Goal: Task Accomplishment & Management: Manage account settings

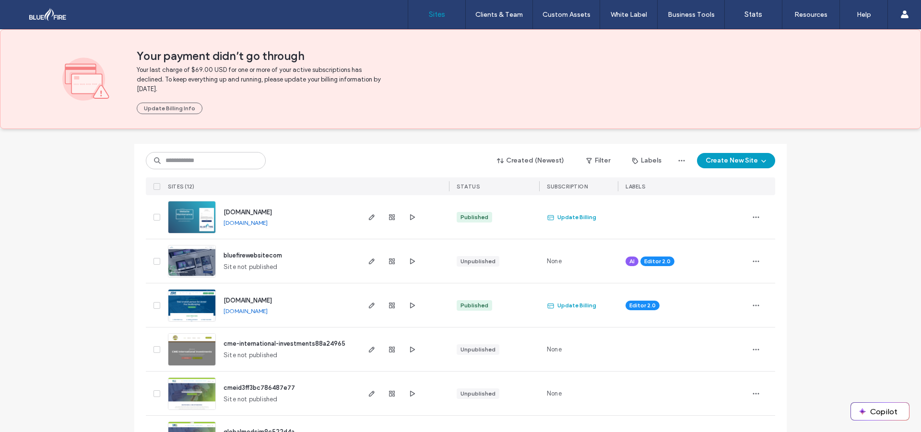
scroll to position [48, 0]
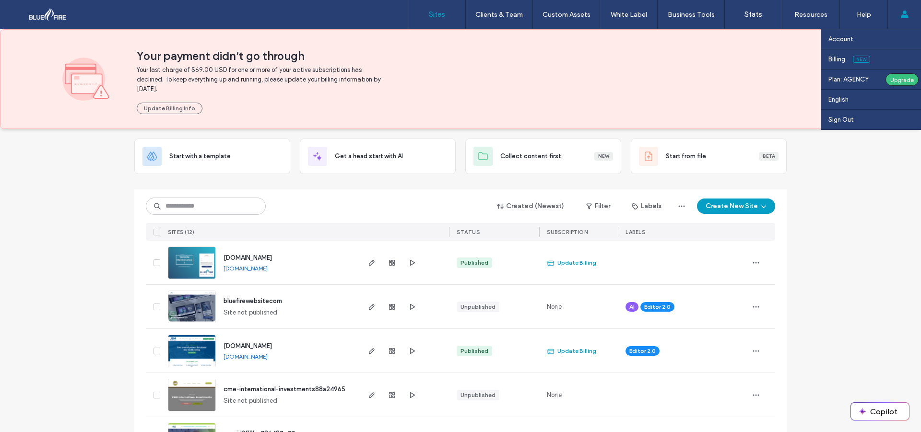
click at [902, 17] on use at bounding box center [905, 15] width 8 height 8
click at [841, 63] on link "Billing New" at bounding box center [875, 59] width 93 height 20
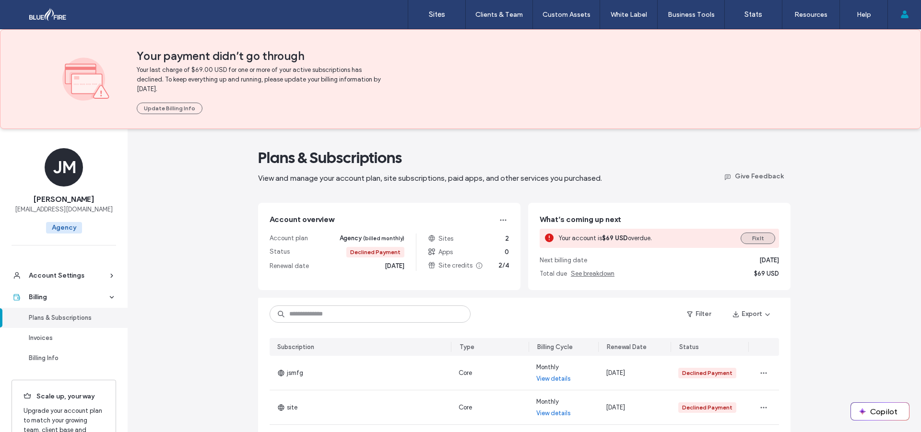
click at [752, 236] on button "Fix It" at bounding box center [758, 239] width 35 height 12
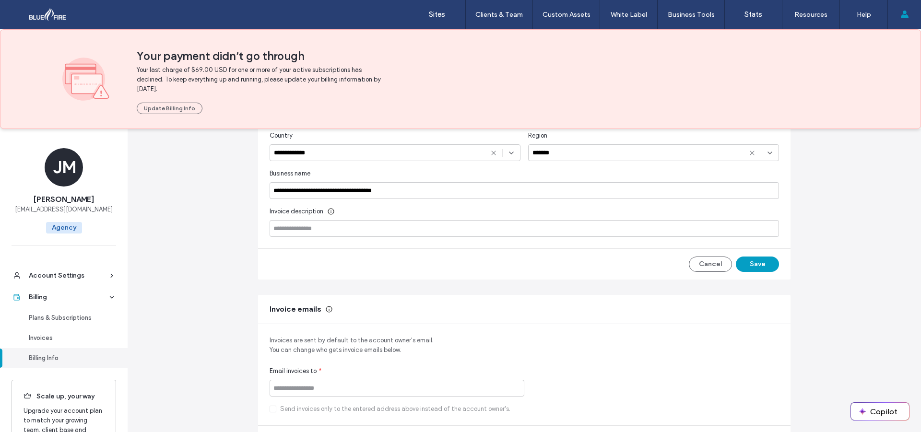
scroll to position [336, 0]
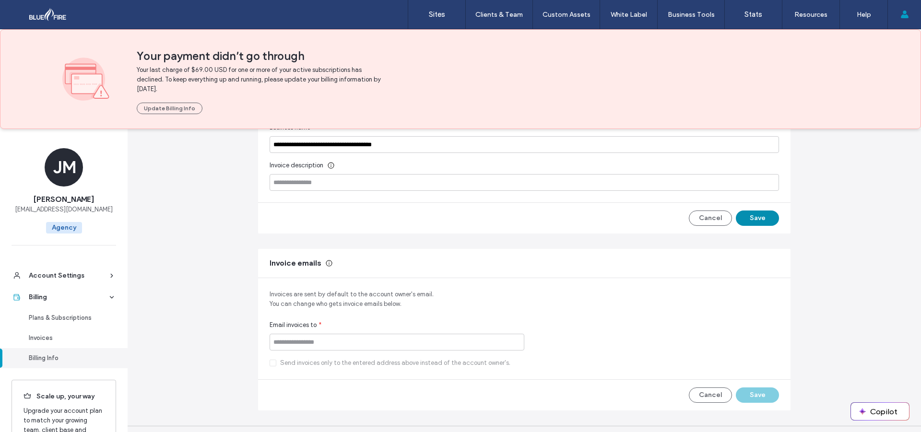
click at [748, 214] on button "Save" at bounding box center [757, 218] width 43 height 15
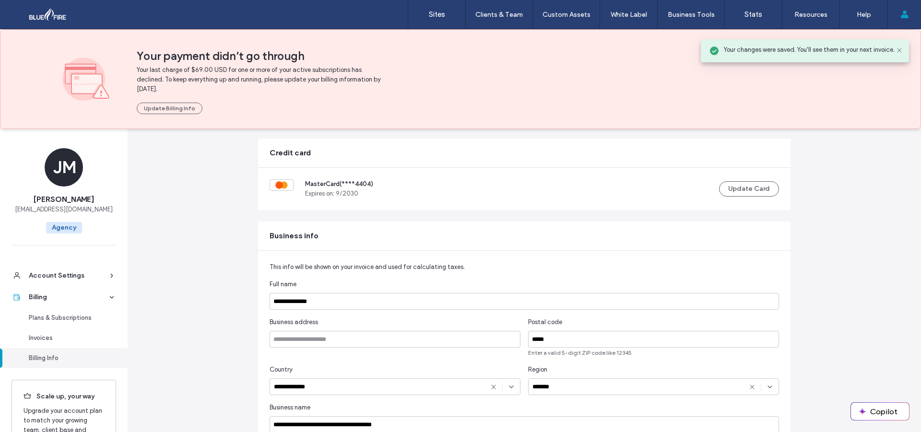
scroll to position [0, 0]
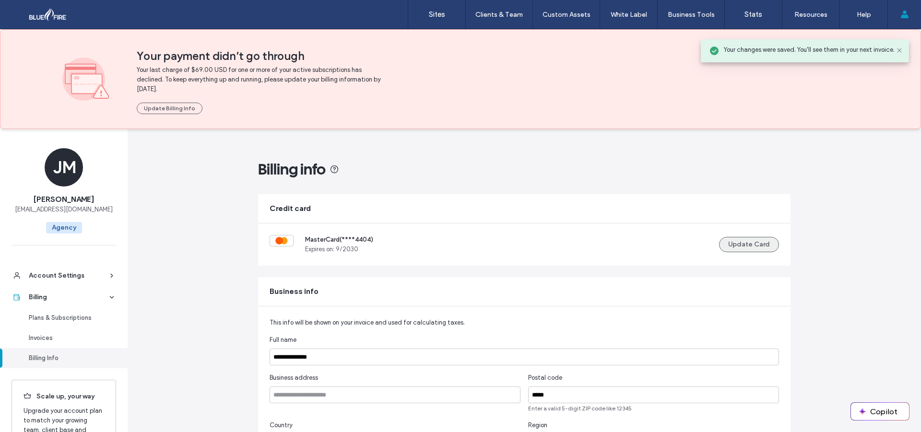
click at [740, 240] on button "Update Card" at bounding box center [749, 244] width 60 height 15
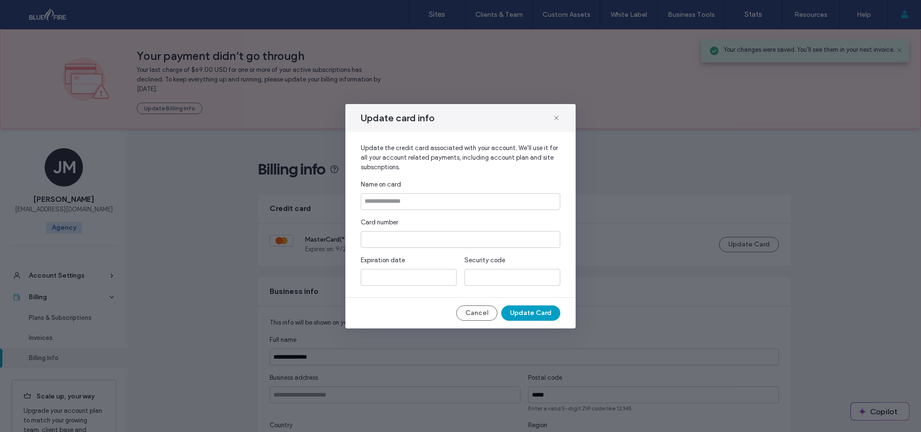
click at [552, 116] on div "Update card info" at bounding box center [460, 118] width 230 height 28
click at [554, 116] on icon at bounding box center [557, 118] width 8 height 8
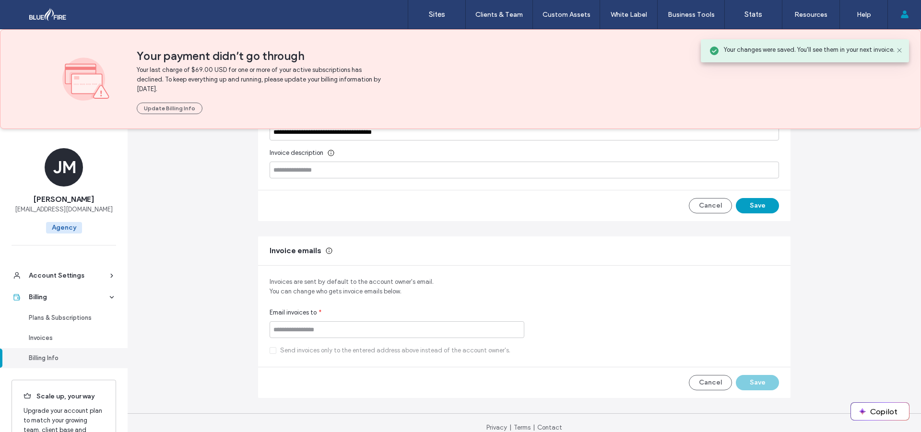
scroll to position [358, 0]
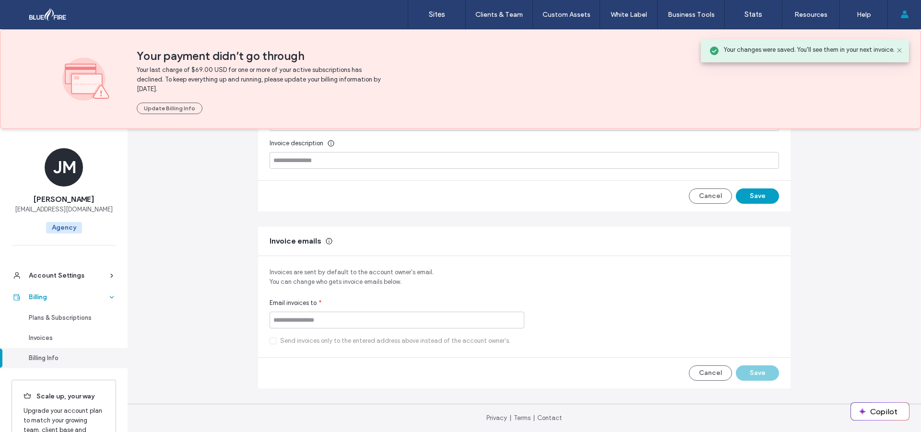
click at [72, 297] on div "Billing" at bounding box center [68, 298] width 79 height 10
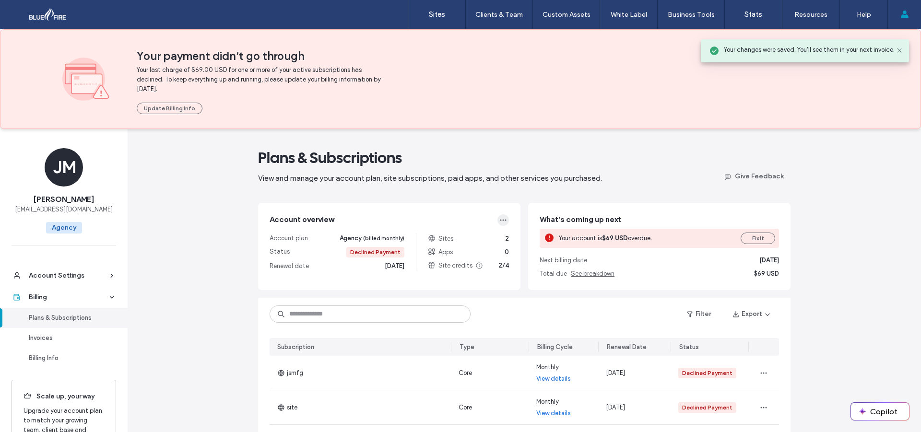
click at [504, 219] on span "button" at bounding box center [504, 220] width 12 height 12
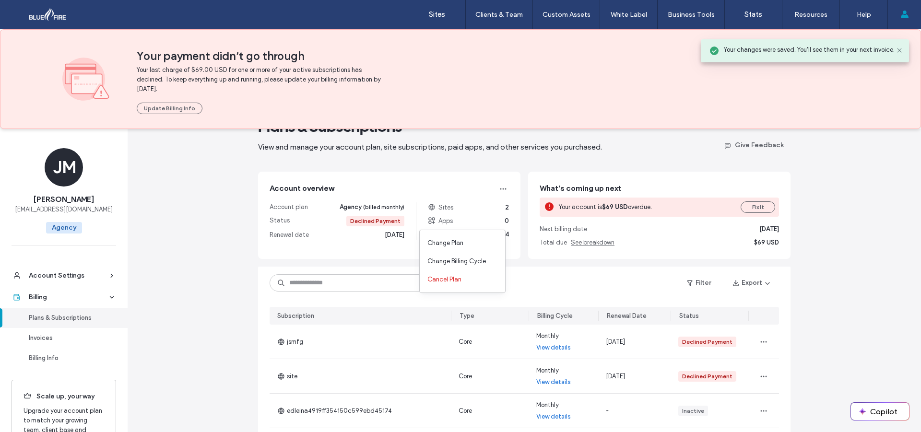
scroll to position [48, 0]
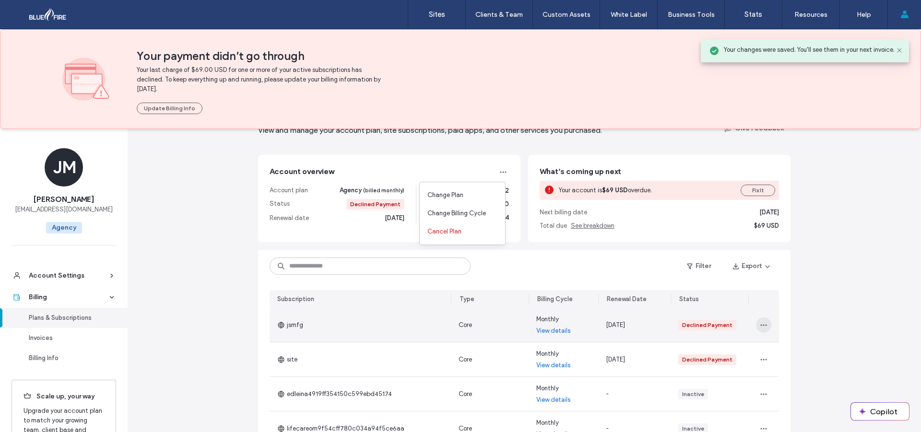
click at [760, 324] on icon "button" at bounding box center [764, 325] width 8 height 8
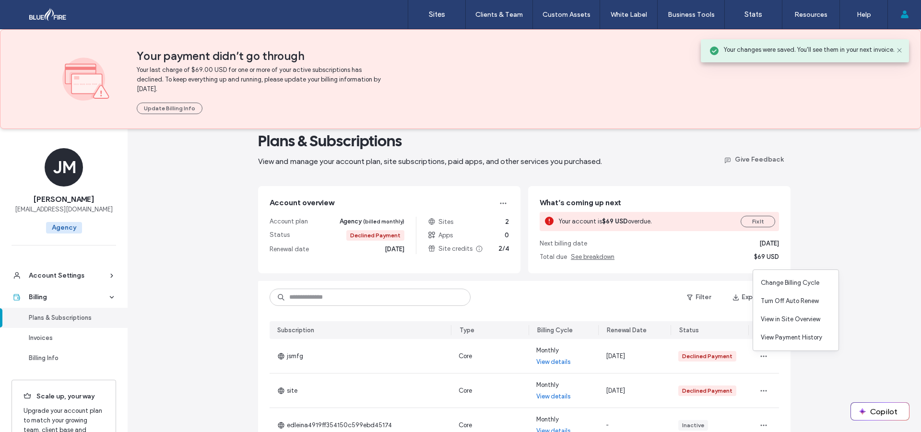
scroll to position [0, 0]
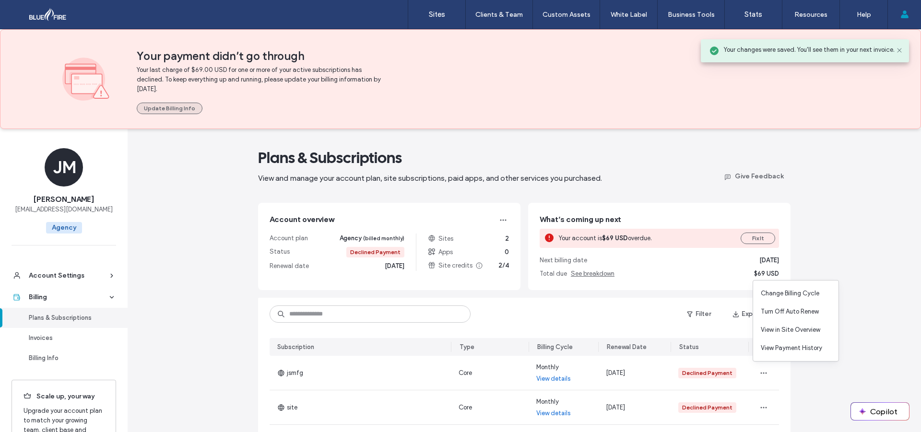
click at [173, 106] on button "Update Billing Info" at bounding box center [170, 109] width 66 height 12
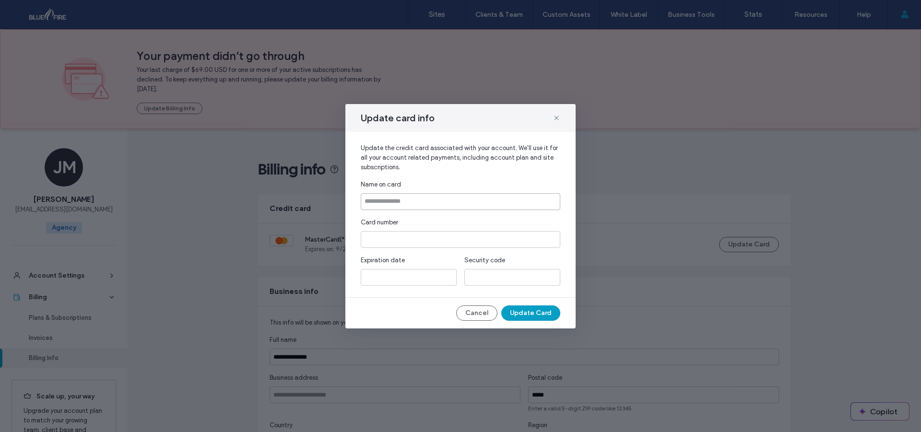
click at [382, 200] on input at bounding box center [461, 201] width 200 height 17
click at [391, 200] on input at bounding box center [461, 201] width 200 height 17
type input "**********"
drag, startPoint x: 428, startPoint y: 201, endPoint x: 350, endPoint y: 208, distance: 78.1
click at [350, 208] on div "**********" at bounding box center [460, 215] width 230 height 166
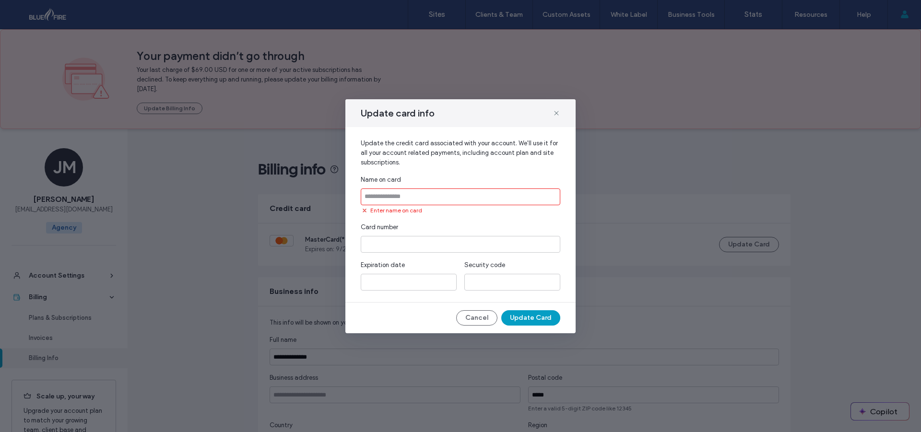
click at [399, 197] on input at bounding box center [461, 197] width 200 height 17
type input "**********"
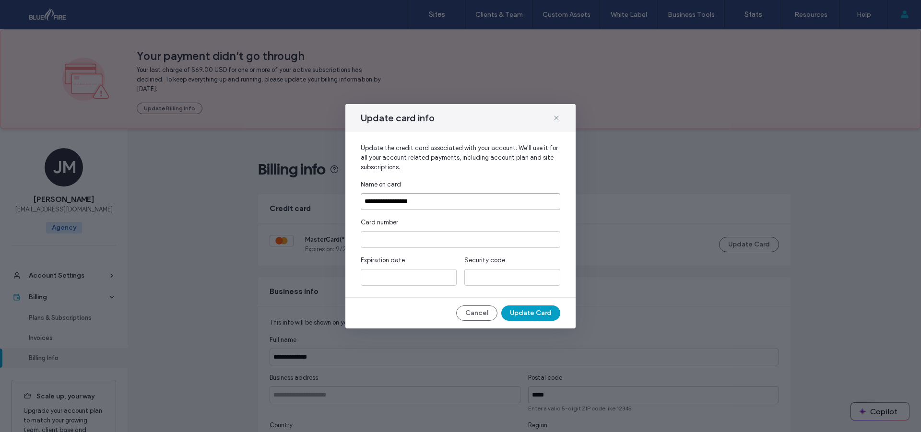
click at [404, 200] on input "**********" at bounding box center [461, 201] width 200 height 17
drag, startPoint x: 420, startPoint y: 202, endPoint x: 335, endPoint y: 207, distance: 84.6
click at [332, 204] on div "**********" at bounding box center [460, 216] width 921 height 432
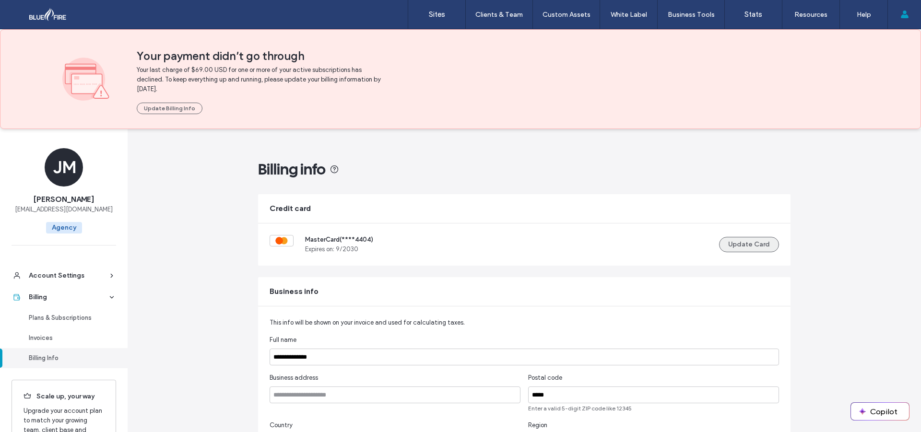
click at [748, 244] on button "Update Card" at bounding box center [749, 244] width 60 height 15
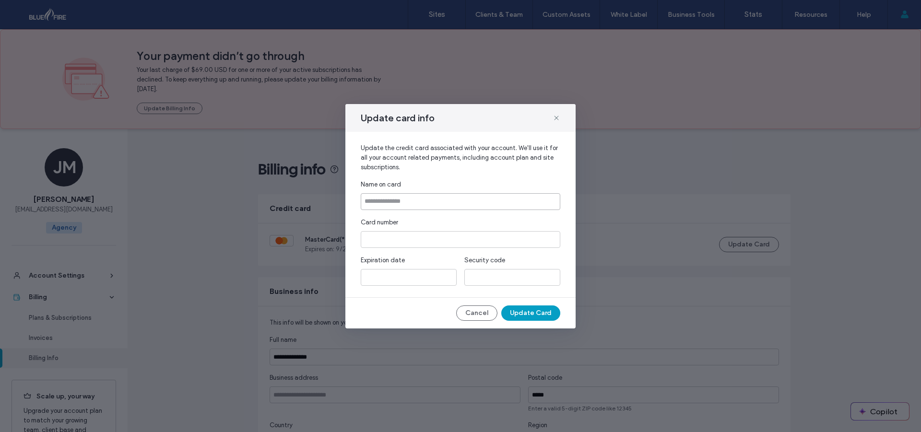
click at [456, 199] on input at bounding box center [461, 201] width 200 height 17
type input "**********"
drag, startPoint x: 415, startPoint y: 200, endPoint x: 388, endPoint y: 200, distance: 27.3
click at [388, 200] on input "**********" at bounding box center [461, 201] width 200 height 17
click at [393, 285] on div at bounding box center [409, 277] width 96 height 17
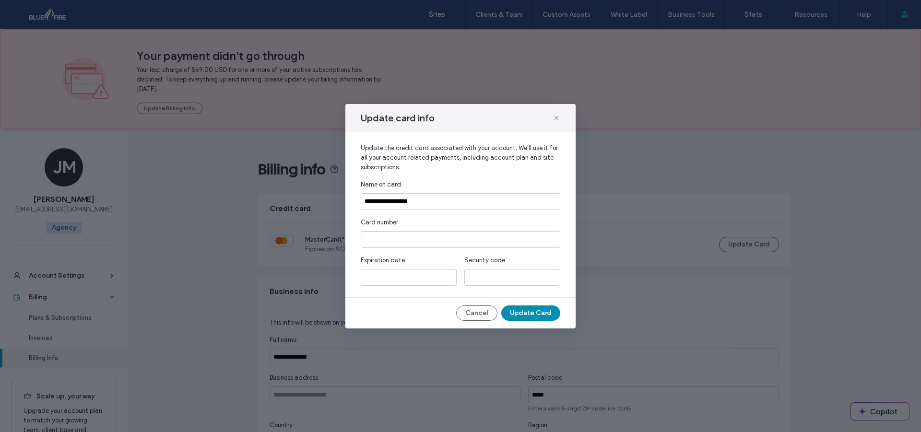
click at [519, 312] on button "Update Card" at bounding box center [530, 313] width 59 height 15
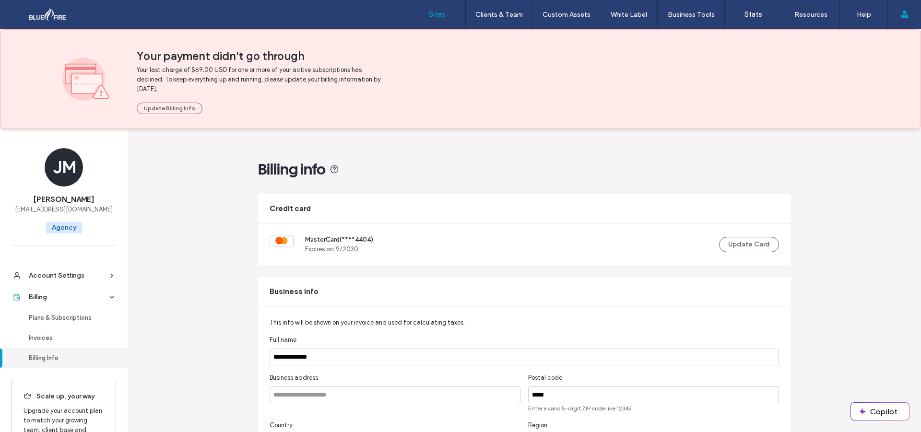
click at [435, 17] on label "Sites" at bounding box center [437, 14] width 16 height 9
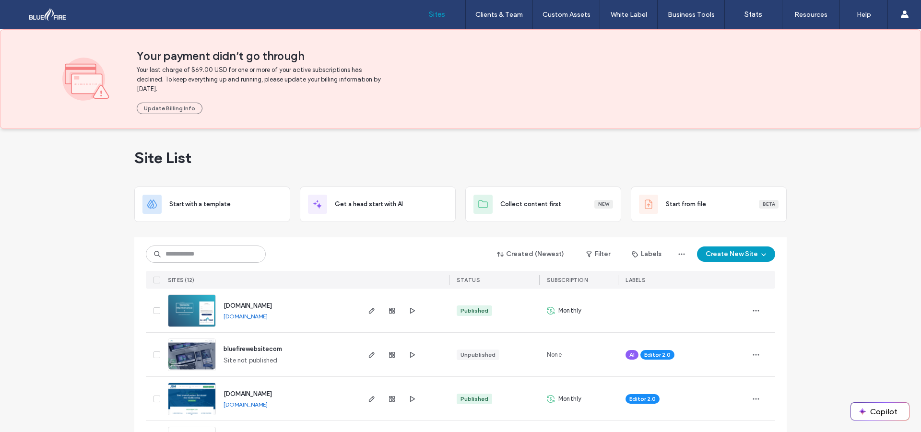
click at [435, 17] on label "Sites" at bounding box center [437, 14] width 16 height 9
